Goal: Task Accomplishment & Management: Complete application form

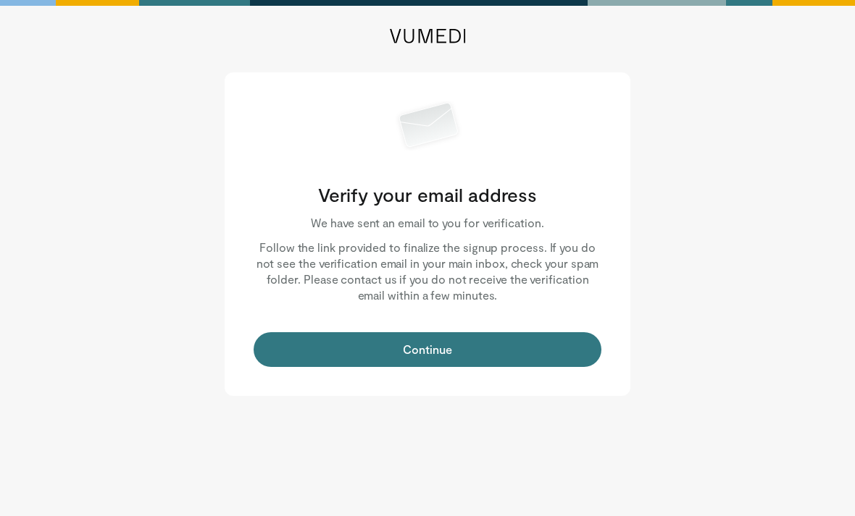
click at [534, 343] on button "Continue" at bounding box center [427, 349] width 348 height 35
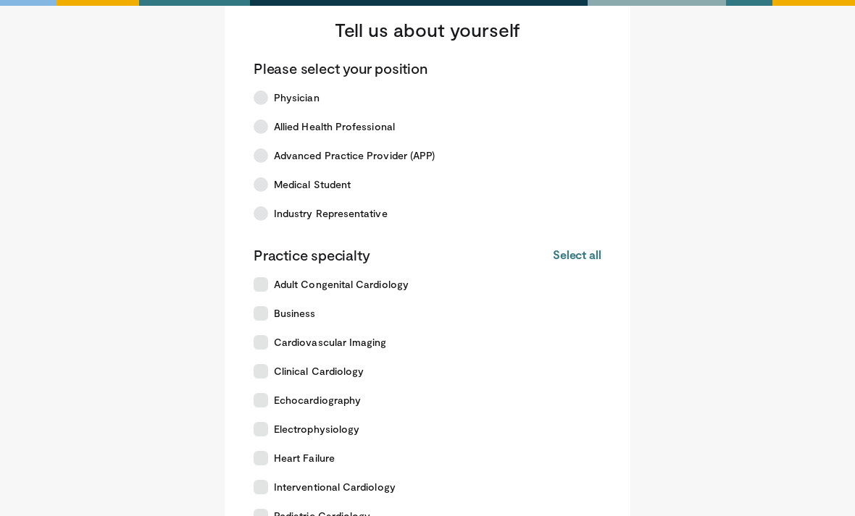
scroll to position [59, 0]
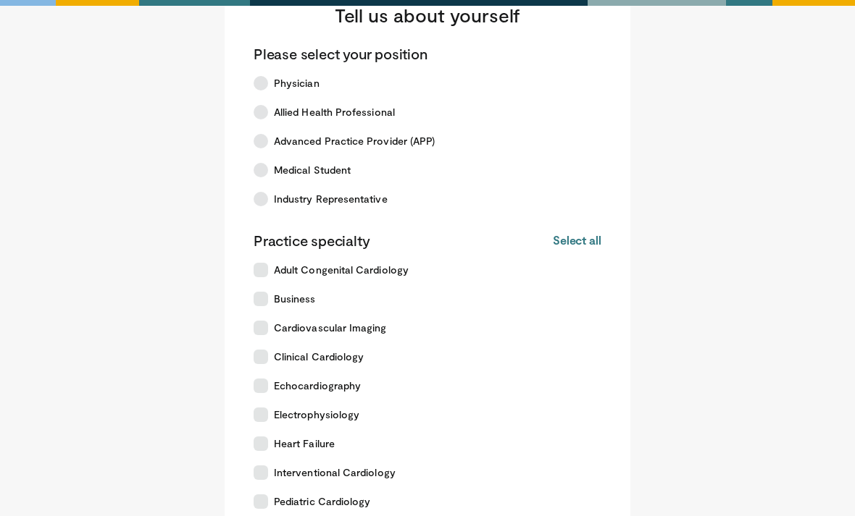
click at [340, 172] on span "Medical Student" at bounding box center [312, 171] width 77 height 14
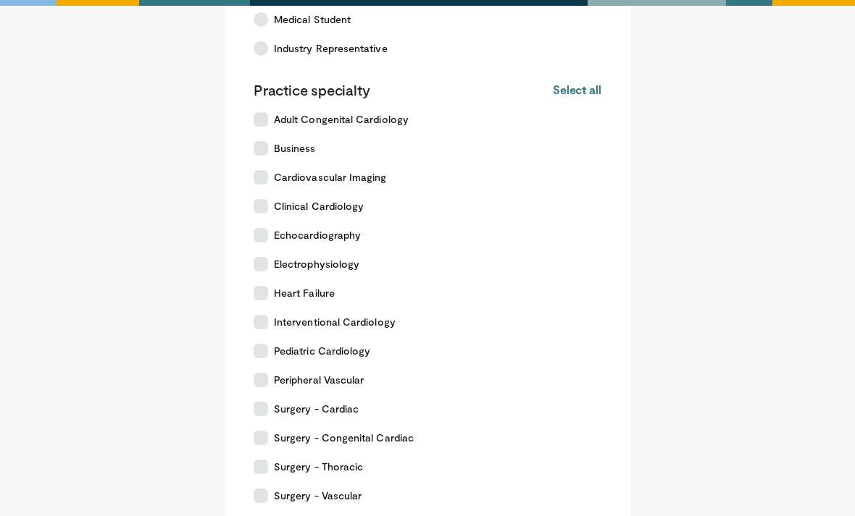
scroll to position [211, 0]
click at [403, 174] on label "Cardiovascular Imaging" at bounding box center [419, 177] width 348 height 29
click at [431, 175] on label "Cardiovascular Imaging" at bounding box center [419, 177] width 348 height 29
click at [393, 320] on label "Interventional Cardiology" at bounding box center [419, 322] width 348 height 29
click at [379, 421] on label "Surgery - Cardiac" at bounding box center [419, 409] width 348 height 29
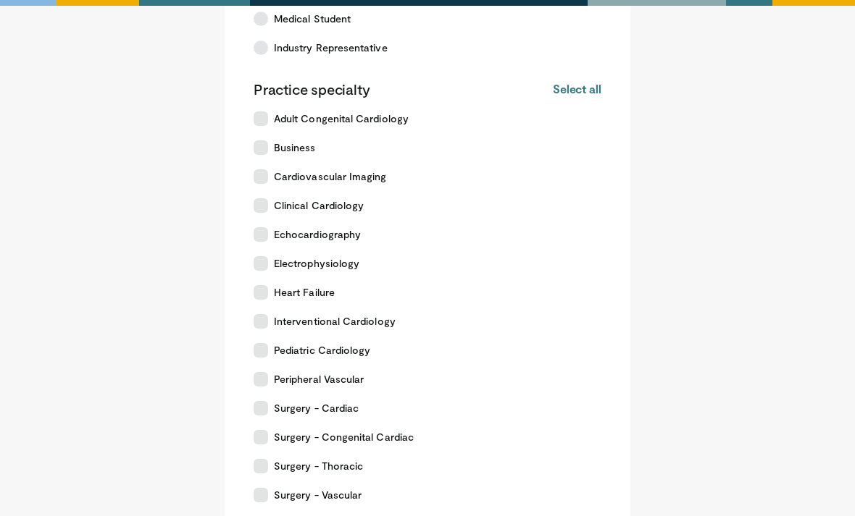
click at [384, 437] on span "Surgery - Congenital Cardiac" at bounding box center [344, 438] width 140 height 14
click at [370, 466] on label "Surgery - Thoracic" at bounding box center [419, 467] width 348 height 29
click at [369, 499] on label "Surgery - Vascular" at bounding box center [419, 496] width 348 height 29
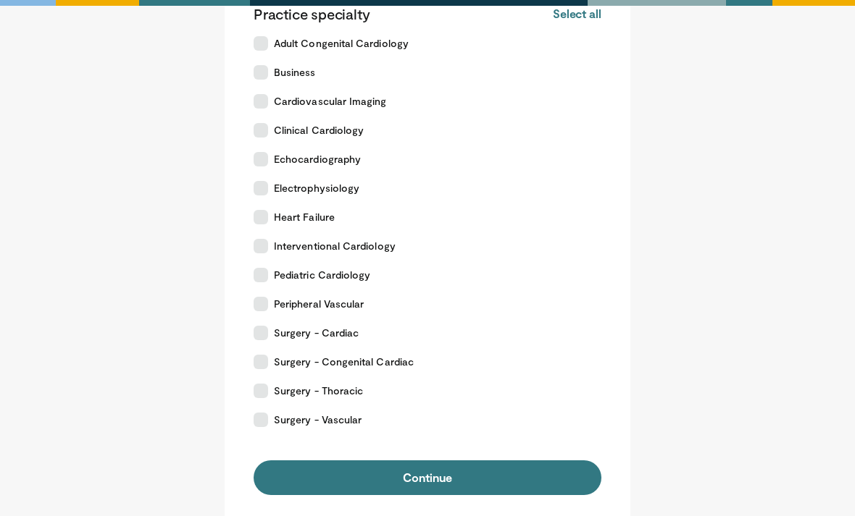
scroll to position [293, 0]
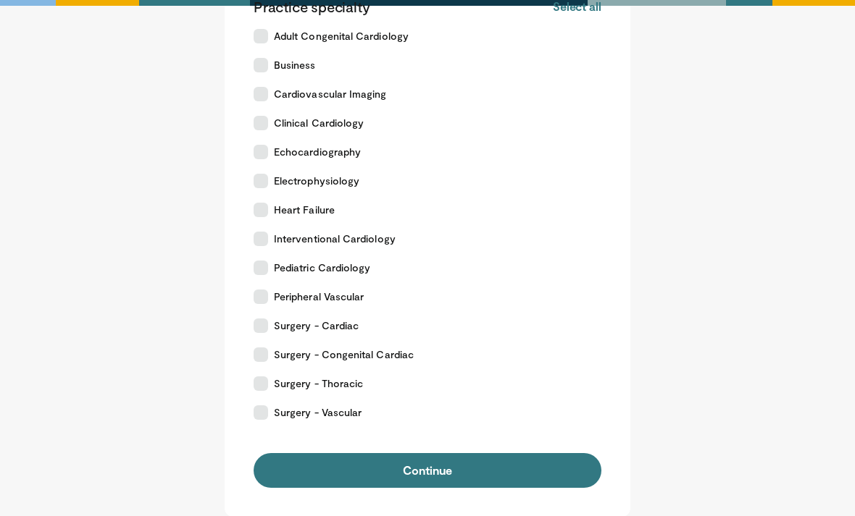
click at [446, 467] on button "Continue" at bounding box center [427, 471] width 348 height 35
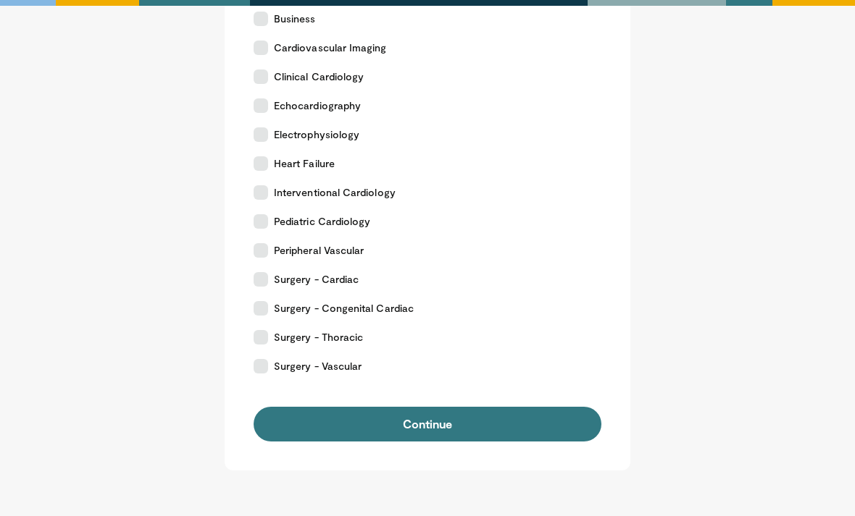
click at [547, 420] on button "Continue" at bounding box center [427, 424] width 348 height 35
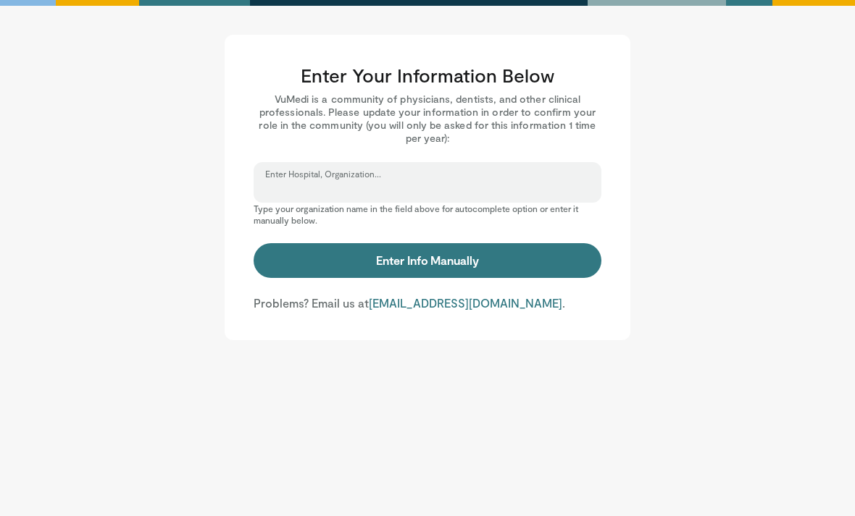
click at [536, 188] on input "Enter Hospital, Organization..." at bounding box center [427, 189] width 324 height 16
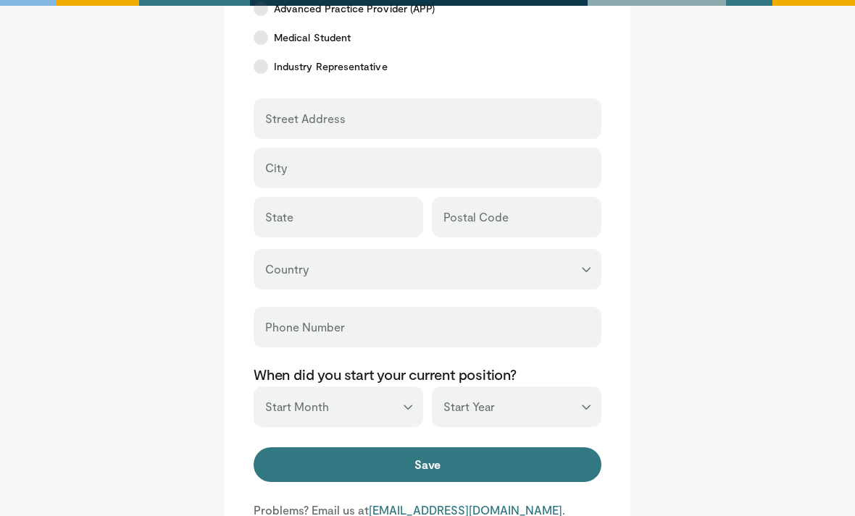
scroll to position [603, 0]
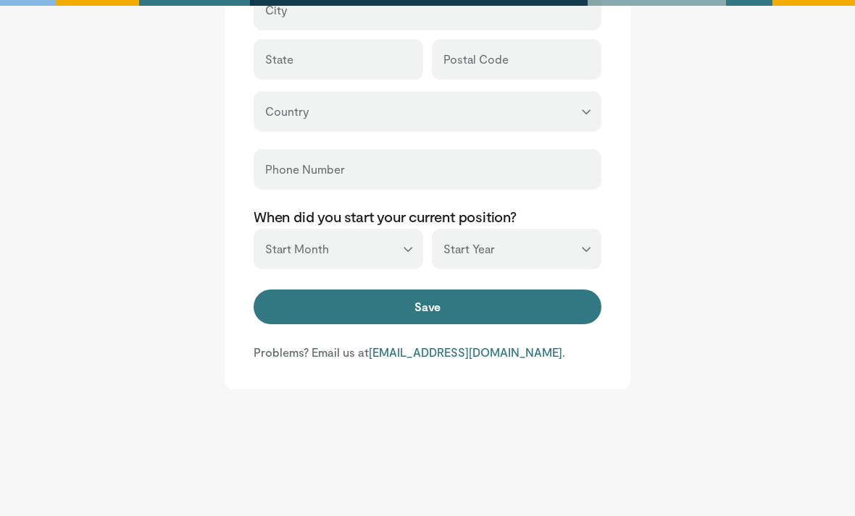
type input "**"
click at [543, 324] on button "Save" at bounding box center [427, 307] width 348 height 35
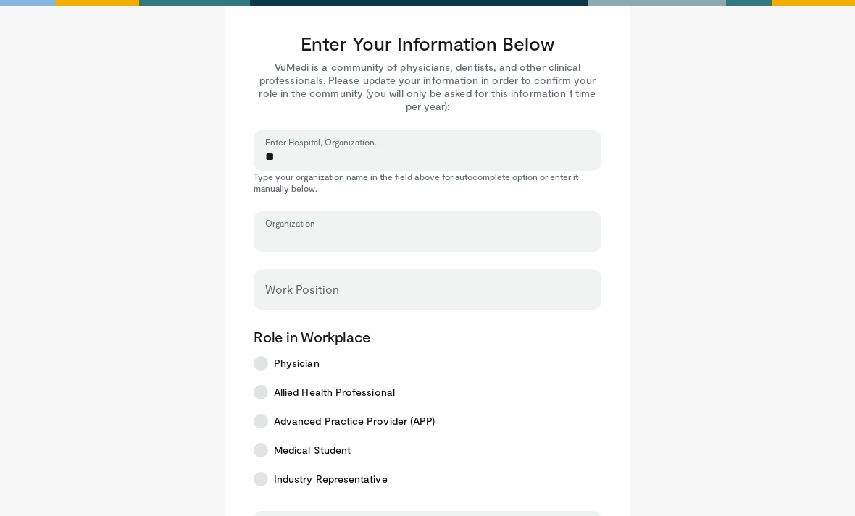
scroll to position [35, 0]
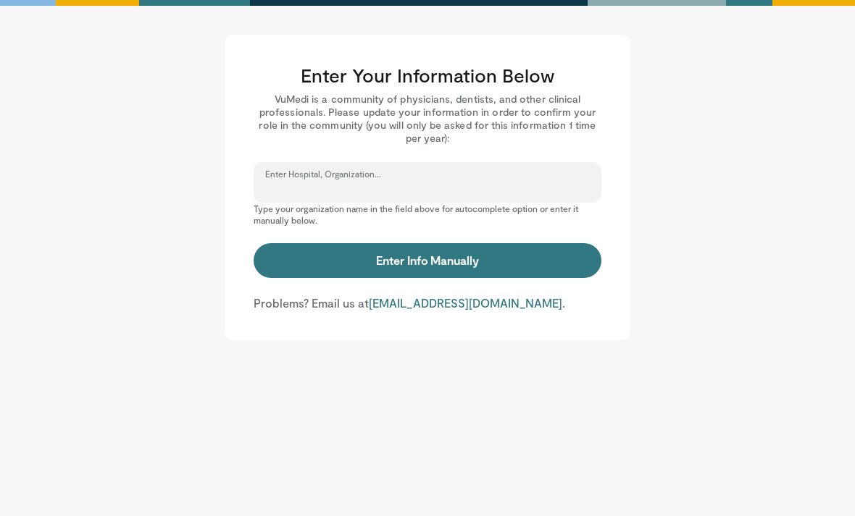
click at [521, 189] on input "Enter Hospital, Organization..." at bounding box center [427, 189] width 324 height 16
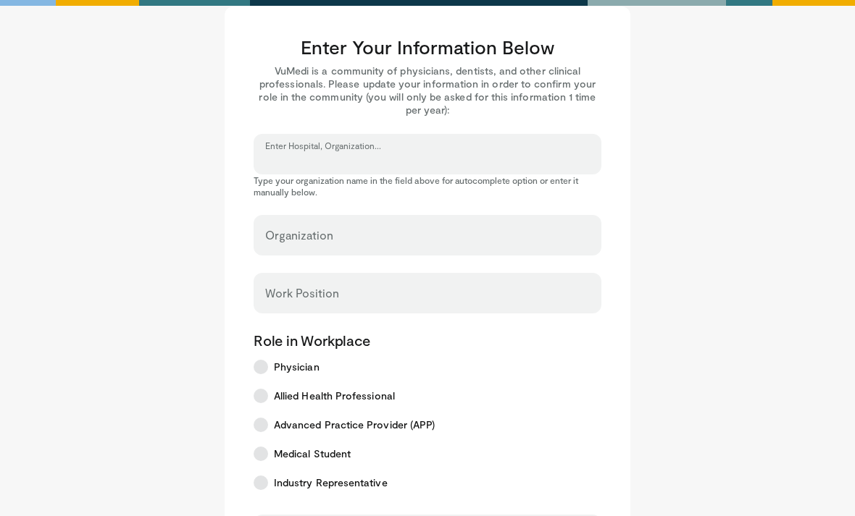
scroll to position [33, 0]
